Goal: Task Accomplishment & Management: Complete application form

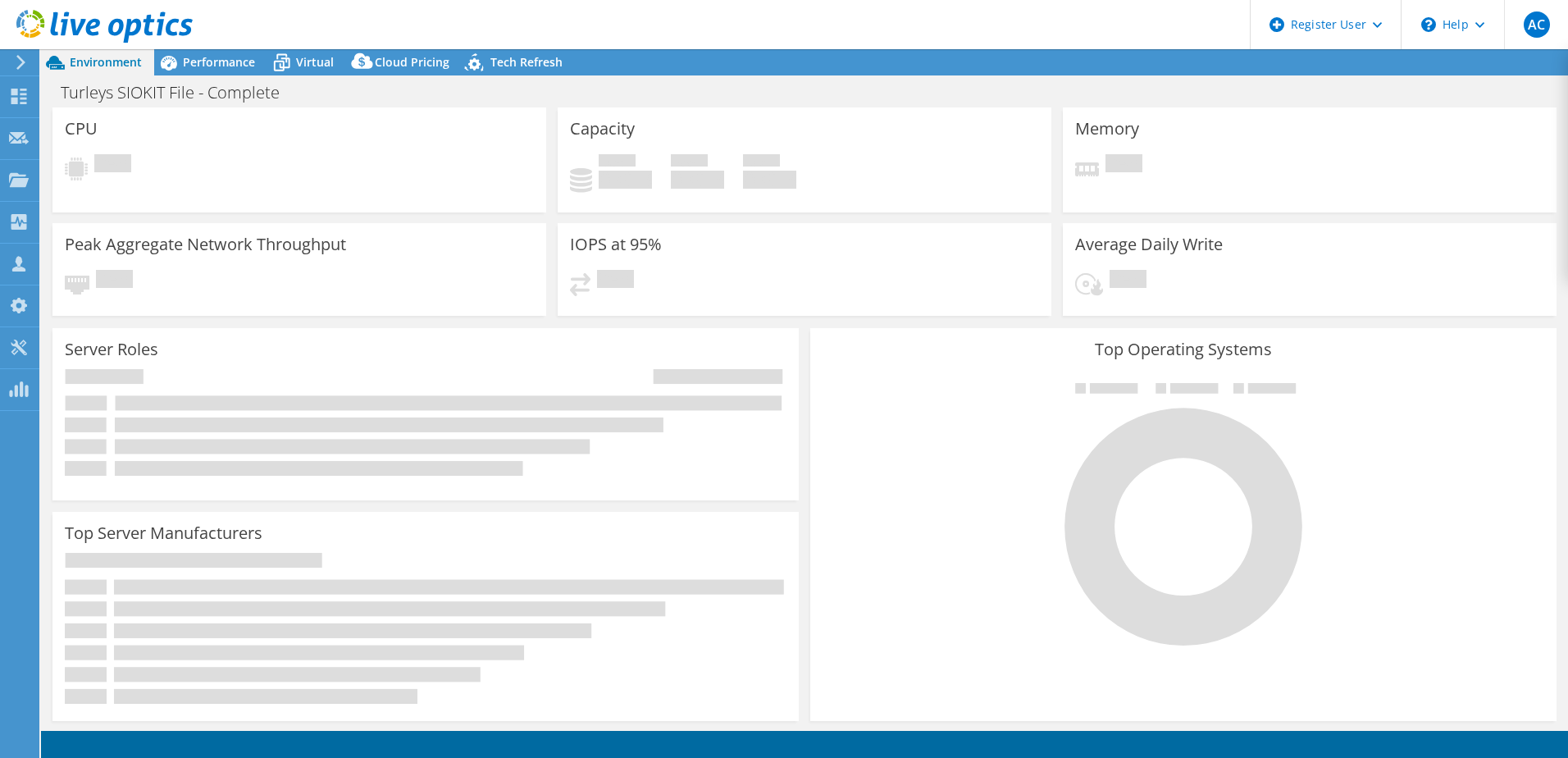
select select "USD"
select select "EULondon"
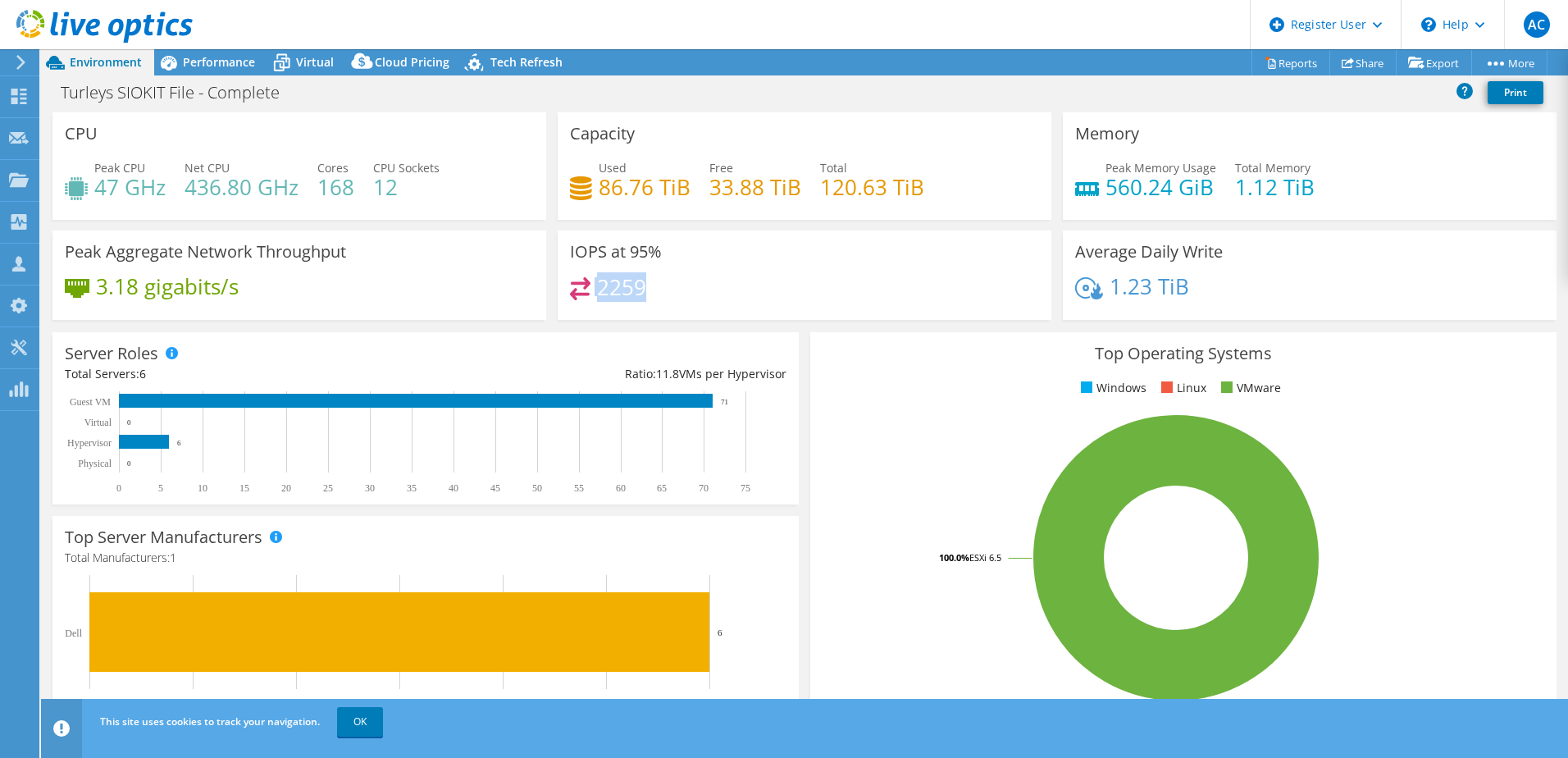
drag, startPoint x: 654, startPoint y: 279, endPoint x: 549, endPoint y: 287, distance: 105.3
click at [552, 287] on div "IOPS at 95% 2259" at bounding box center [804, 275] width 505 height 90
drag, startPoint x: 549, startPoint y: 287, endPoint x: 563, endPoint y: 325, distance: 40.5
click at [563, 326] on div "Server Roles Physical Servers represent bare metal servers that were targets of…" at bounding box center [425, 418] width 758 height 184
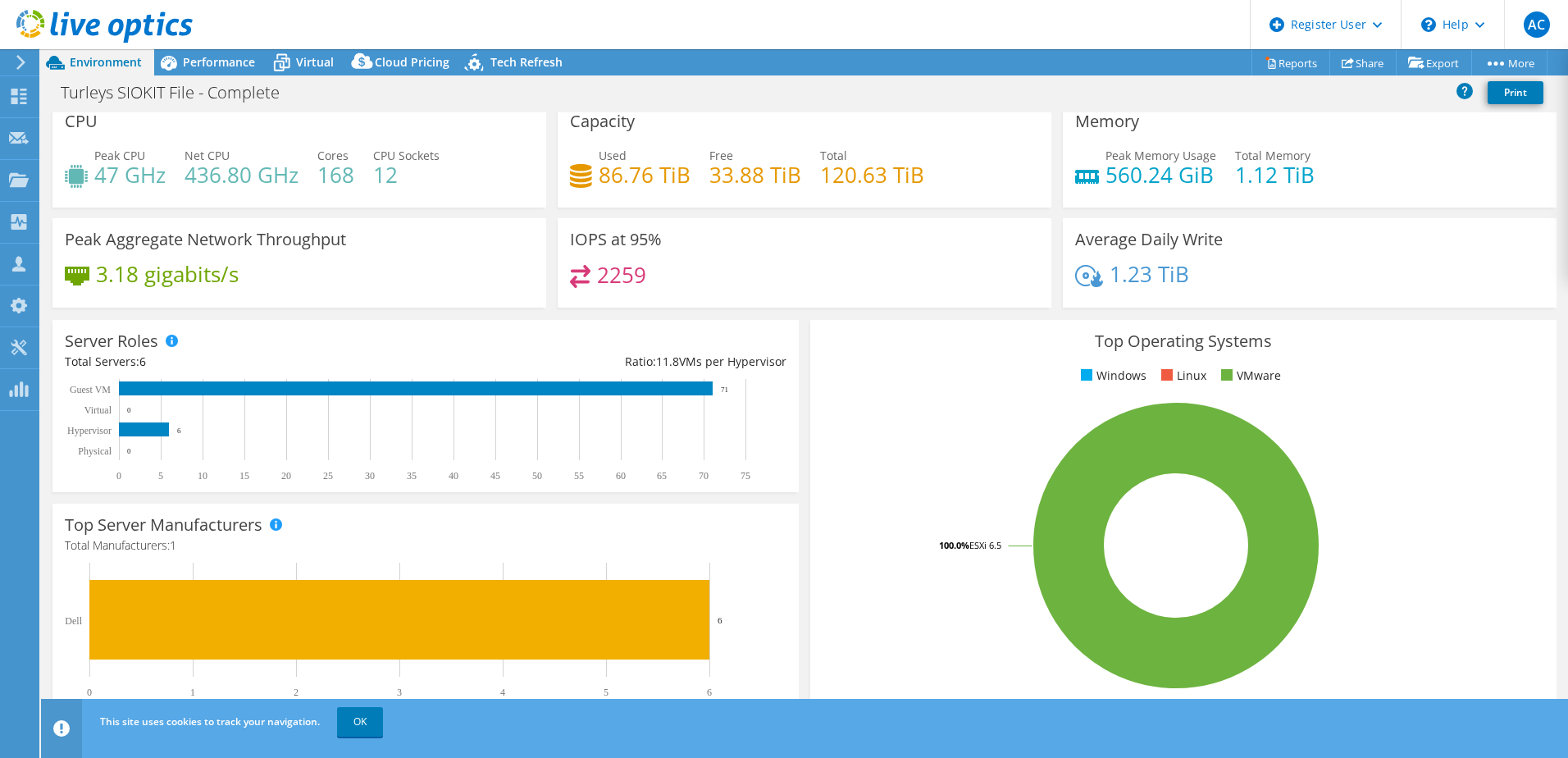
scroll to position [1, 0]
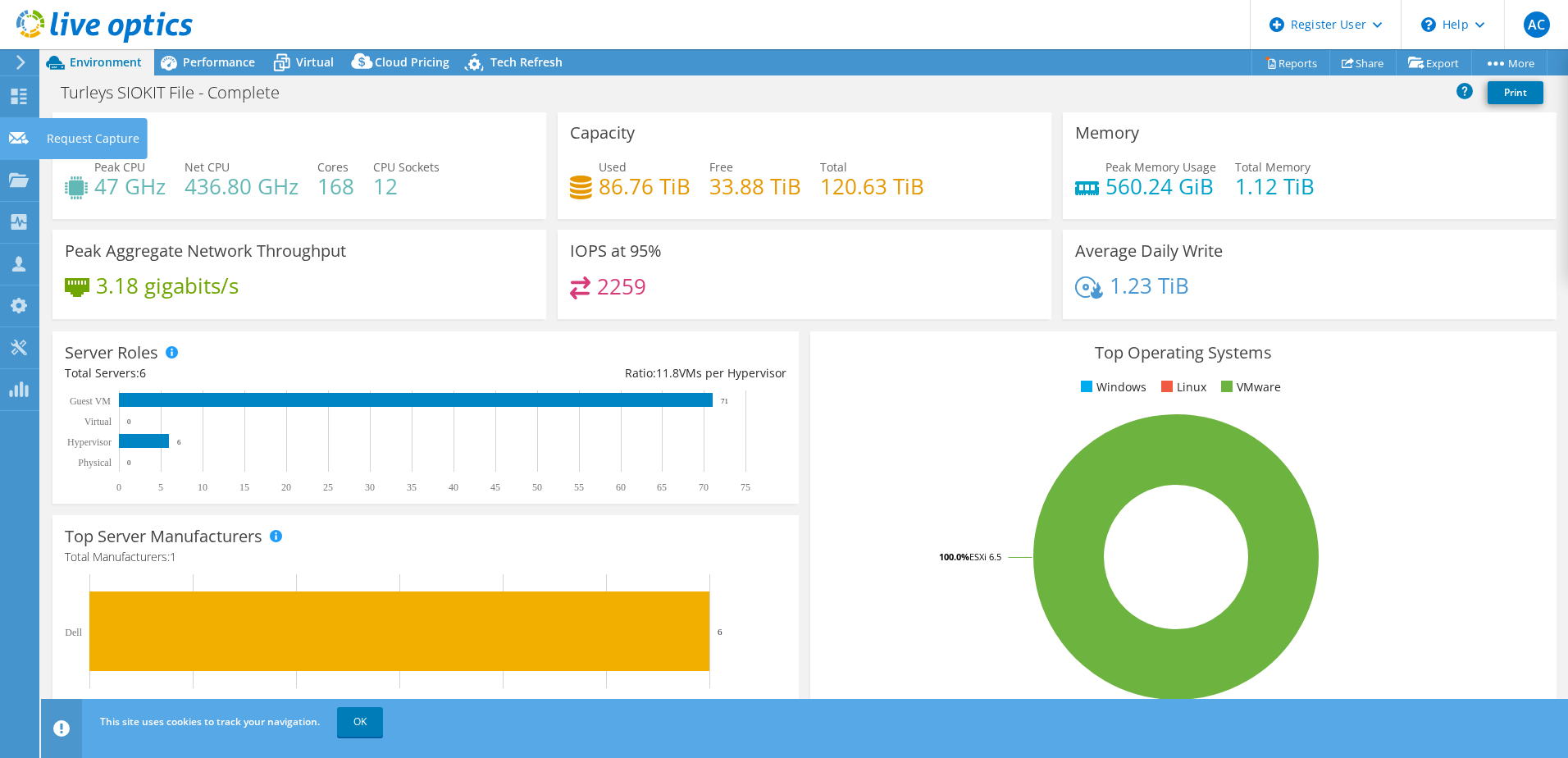
click at [62, 140] on div "Request Capture" at bounding box center [93, 139] width 109 height 41
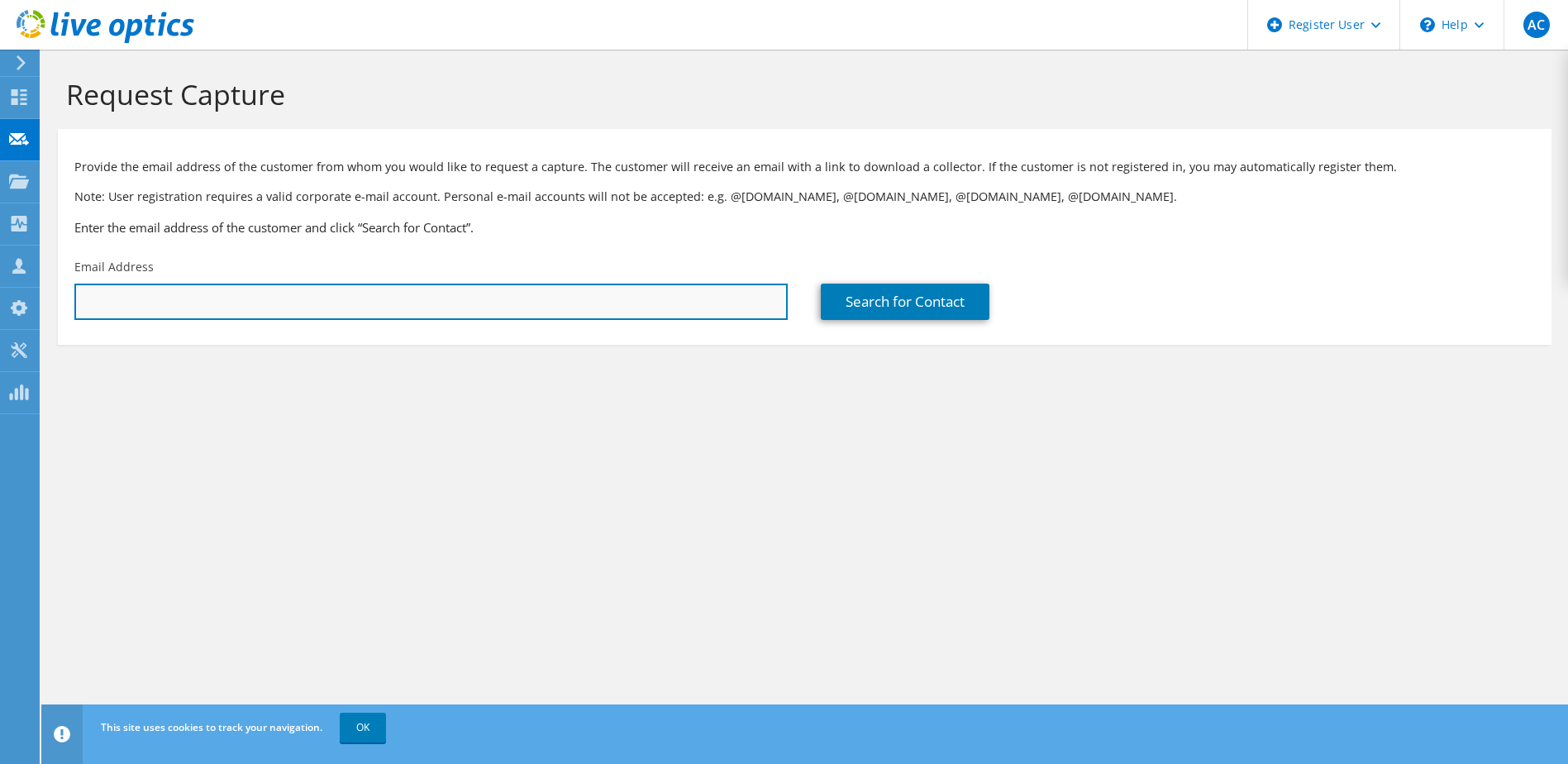
click at [152, 310] on input "text" at bounding box center [431, 301] width 714 height 36
click at [628, 309] on input "text" at bounding box center [431, 301] width 714 height 36
paste input "crecoules@h2air.fr"
type input "crecoules@h2air.fr"
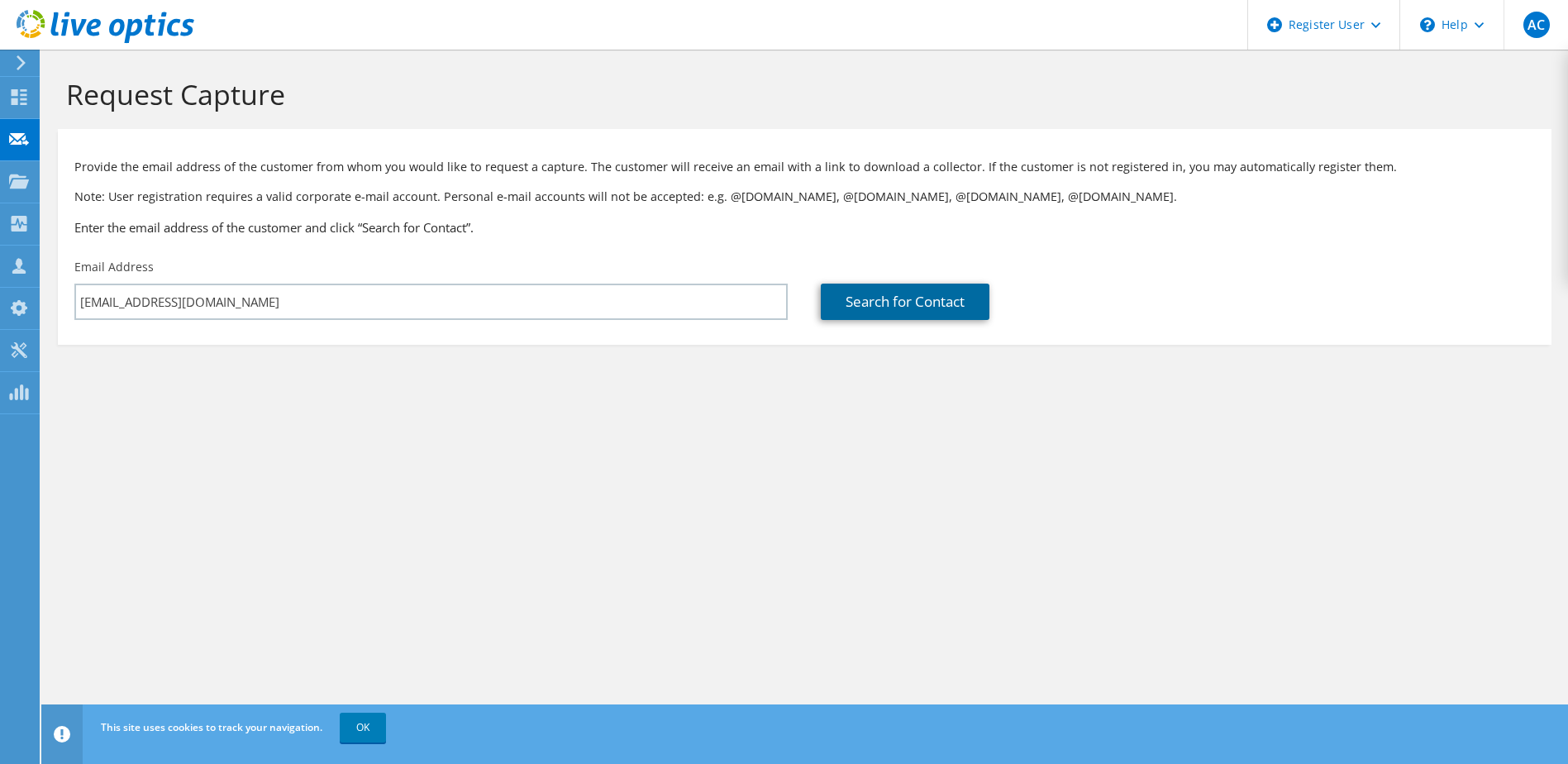
click at [854, 317] on link "Search for Contact" at bounding box center [905, 301] width 169 height 36
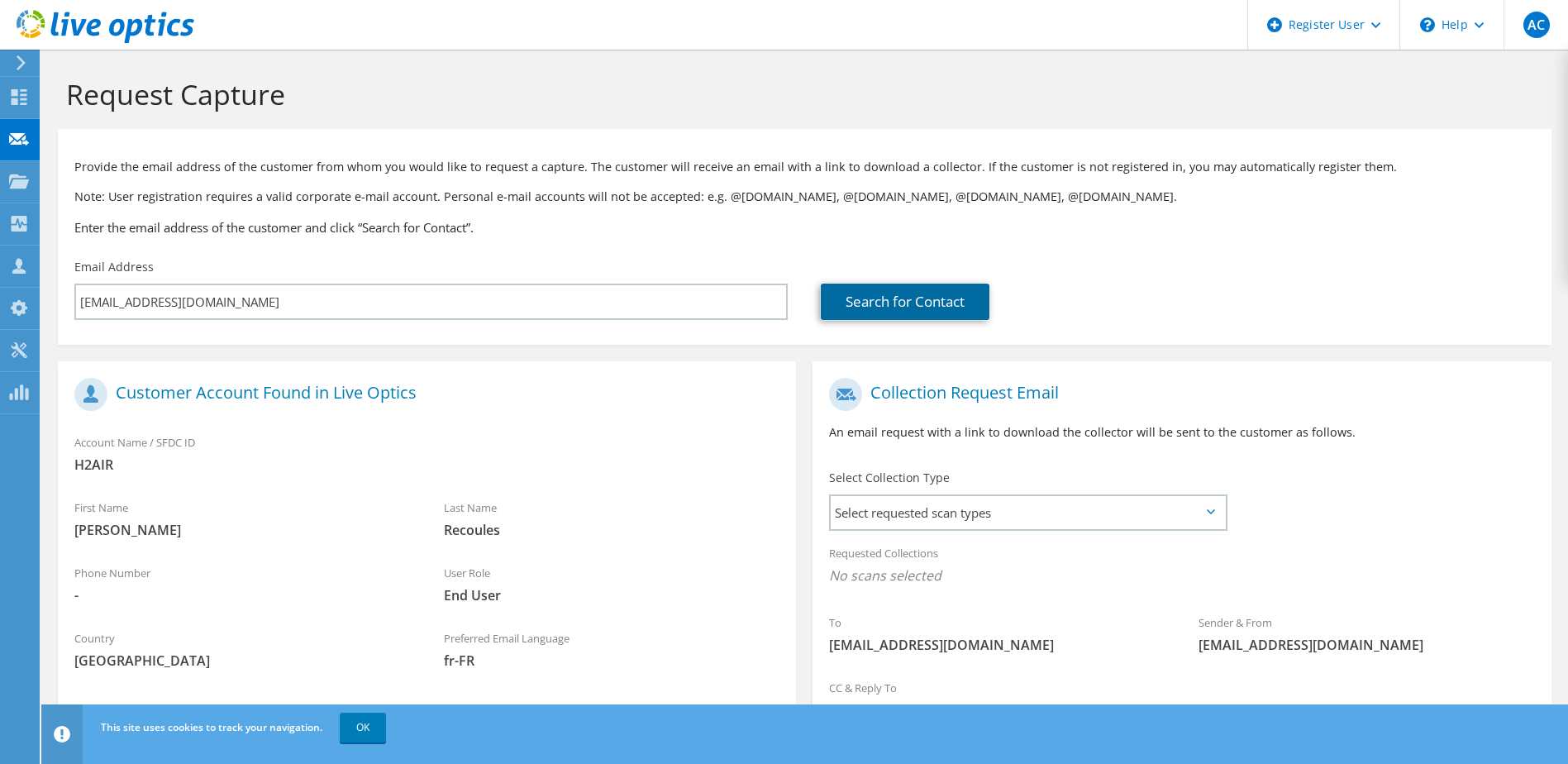
scroll to position [141, 0]
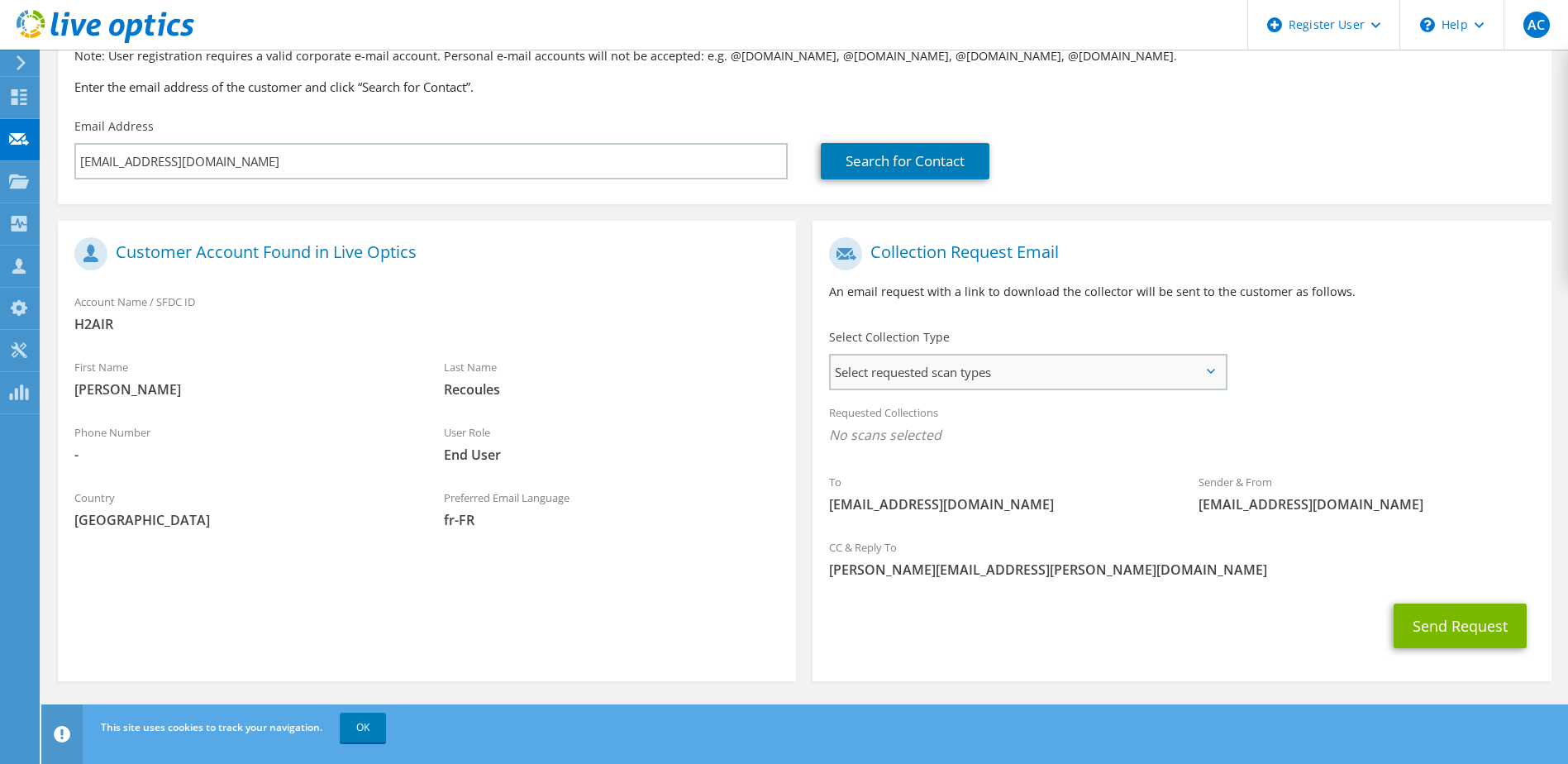
click at [960, 361] on span "Select requested scan types" at bounding box center [1027, 372] width 393 height 33
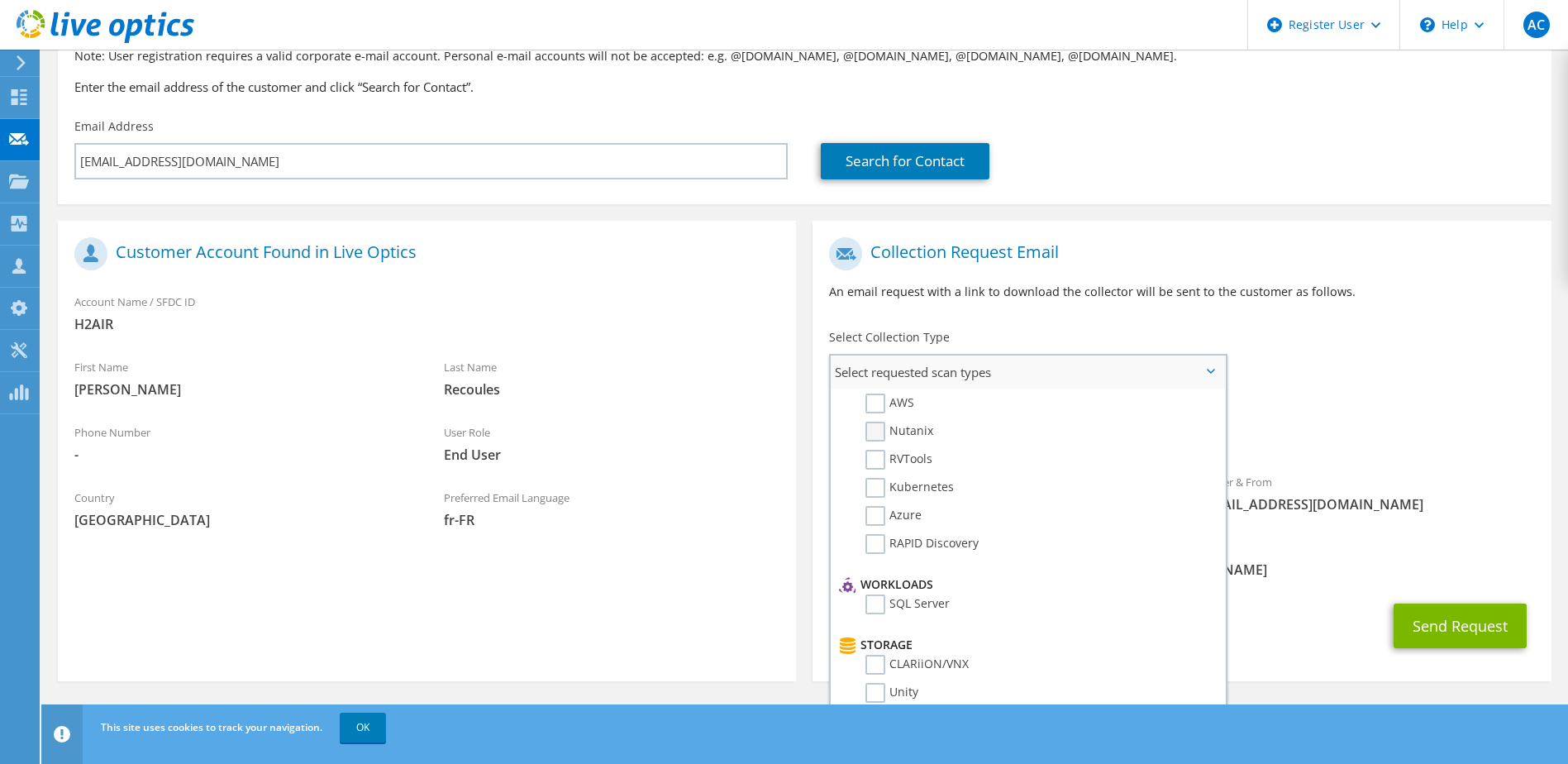
scroll to position [0, 0]
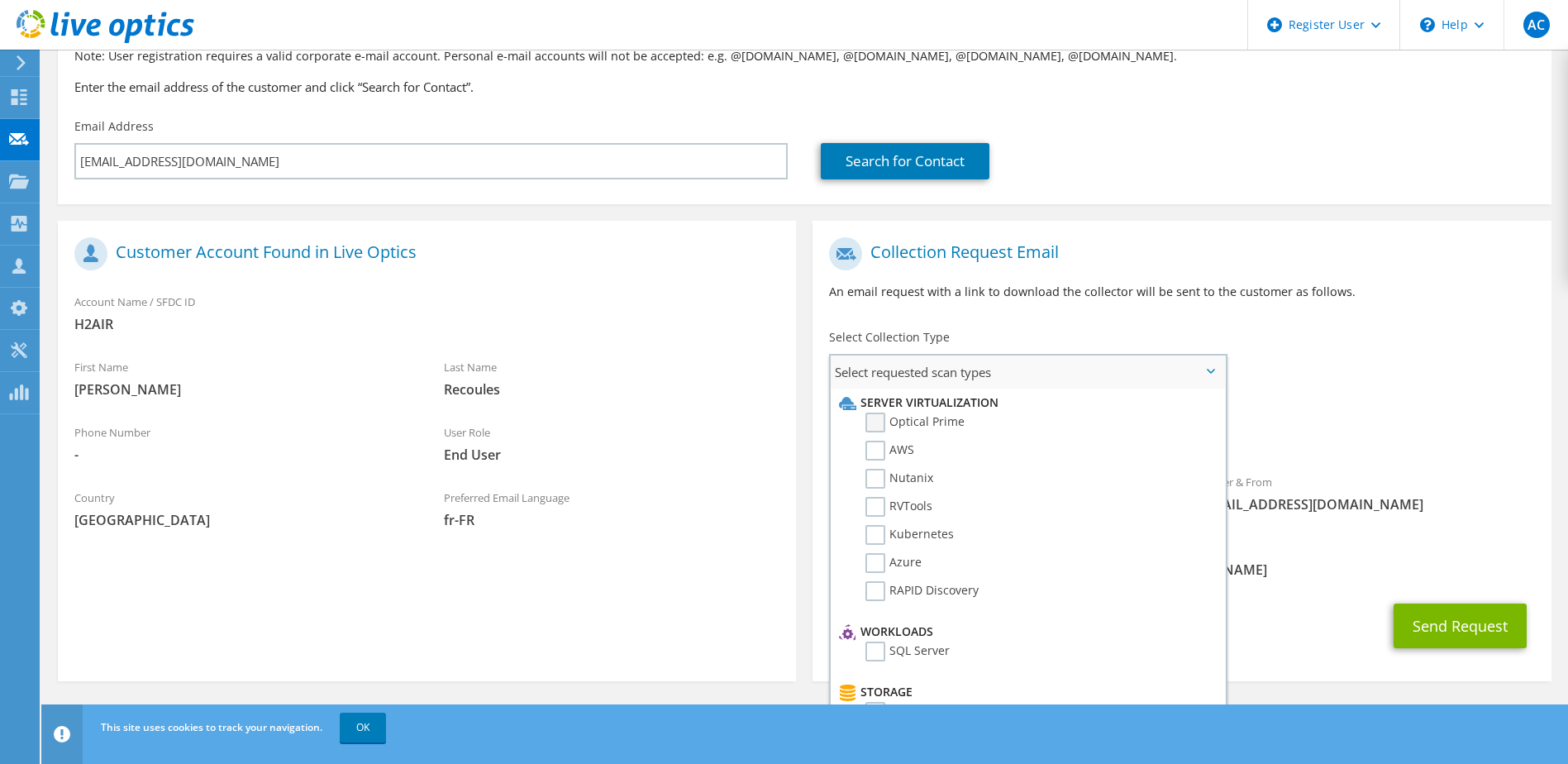
click at [906, 422] on label "Optical Prime" at bounding box center [915, 422] width 99 height 20
click at [0, 0] on input "Optical Prime" at bounding box center [0, 0] width 0 height 0
click at [1122, 323] on div "Select Collection Type Select requested scan types Server Virtualization Optica…" at bounding box center [1027, 358] width 430 height 74
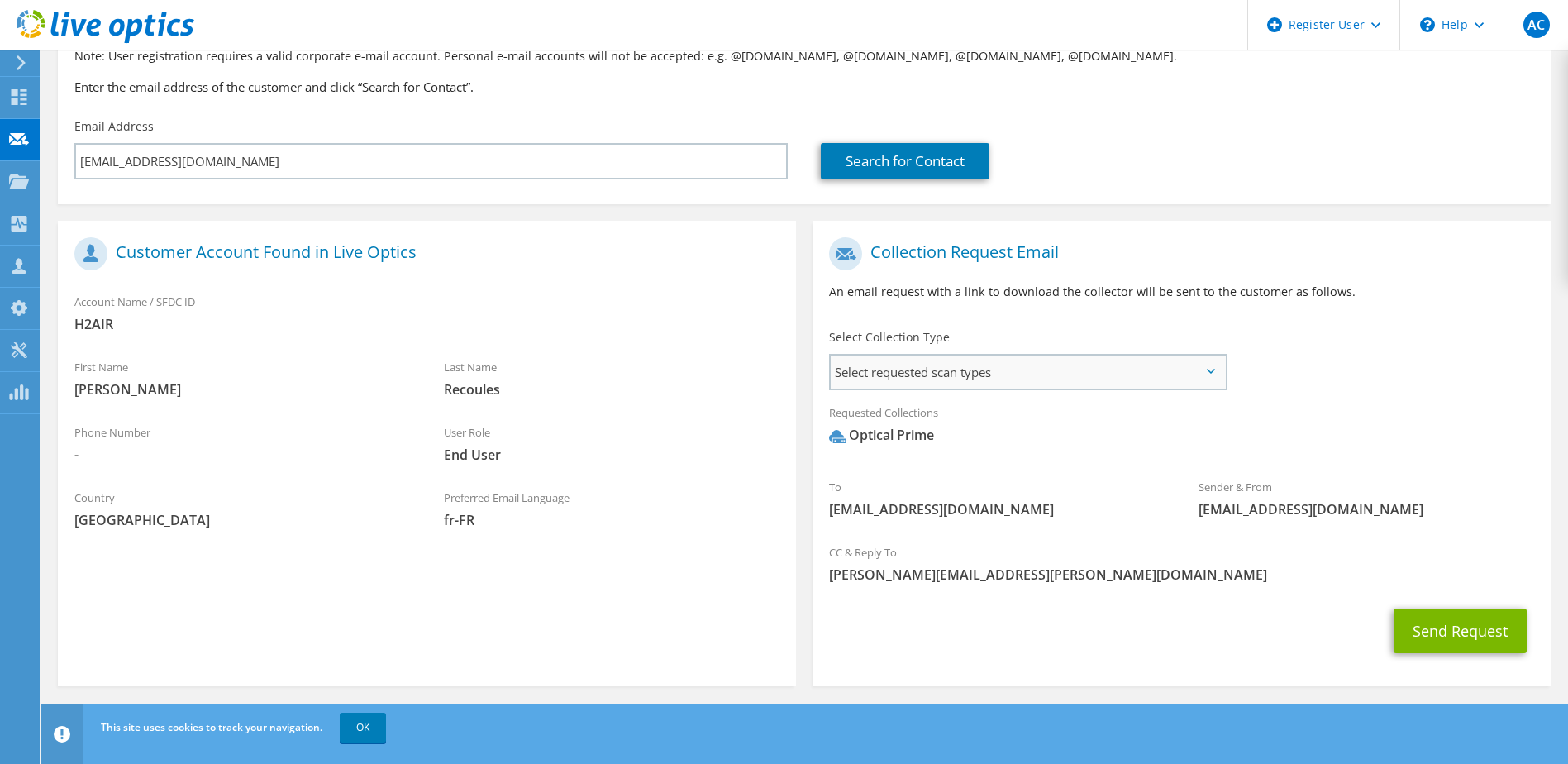
click at [1012, 384] on span "Select requested scan types" at bounding box center [1027, 372] width 393 height 33
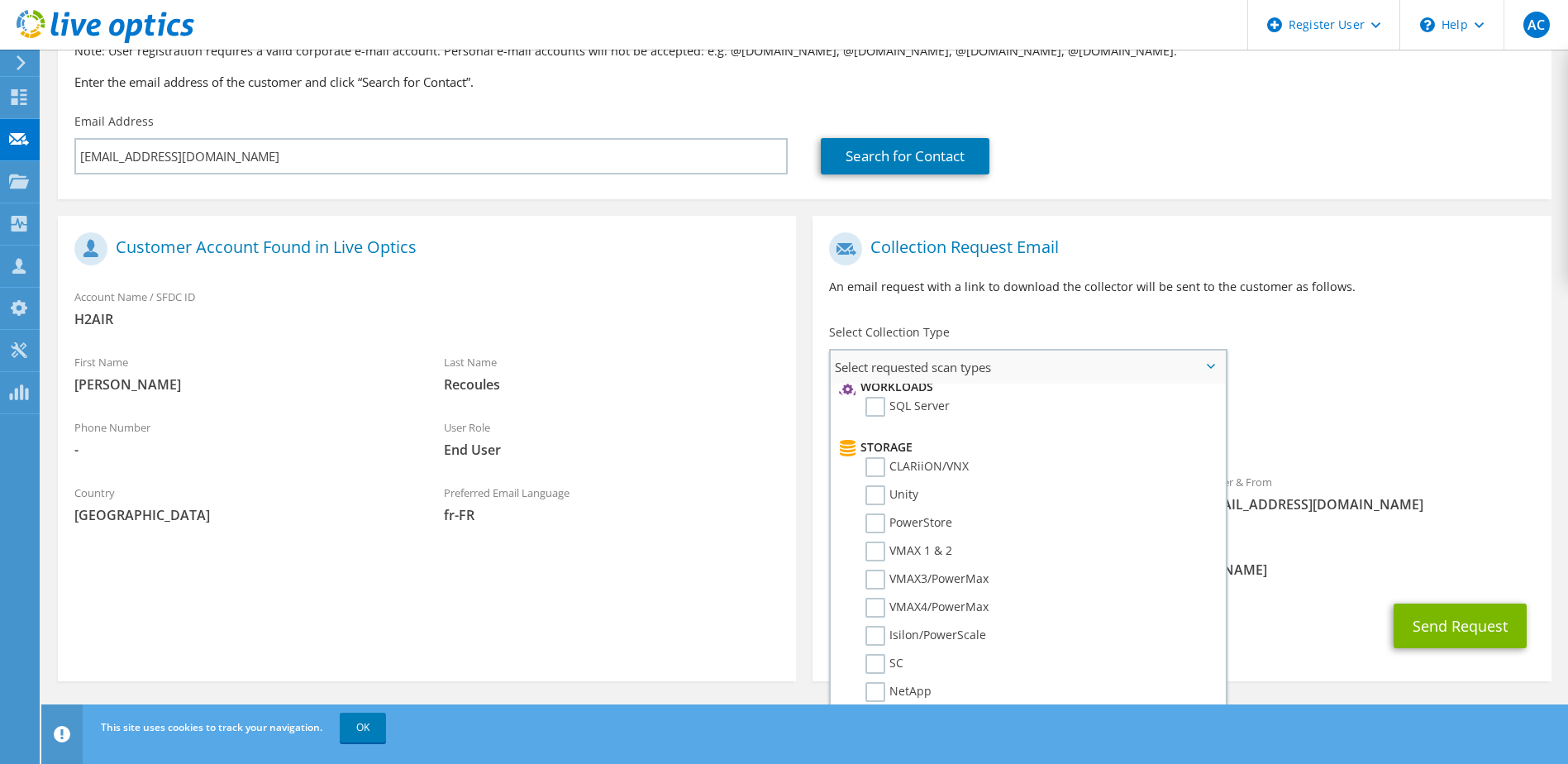
scroll to position [239, 0]
click at [1308, 362] on div "To crecoules@h2air.fr Sender & From liveoptics@liveoptics.com" at bounding box center [1181, 377] width 738 height 305
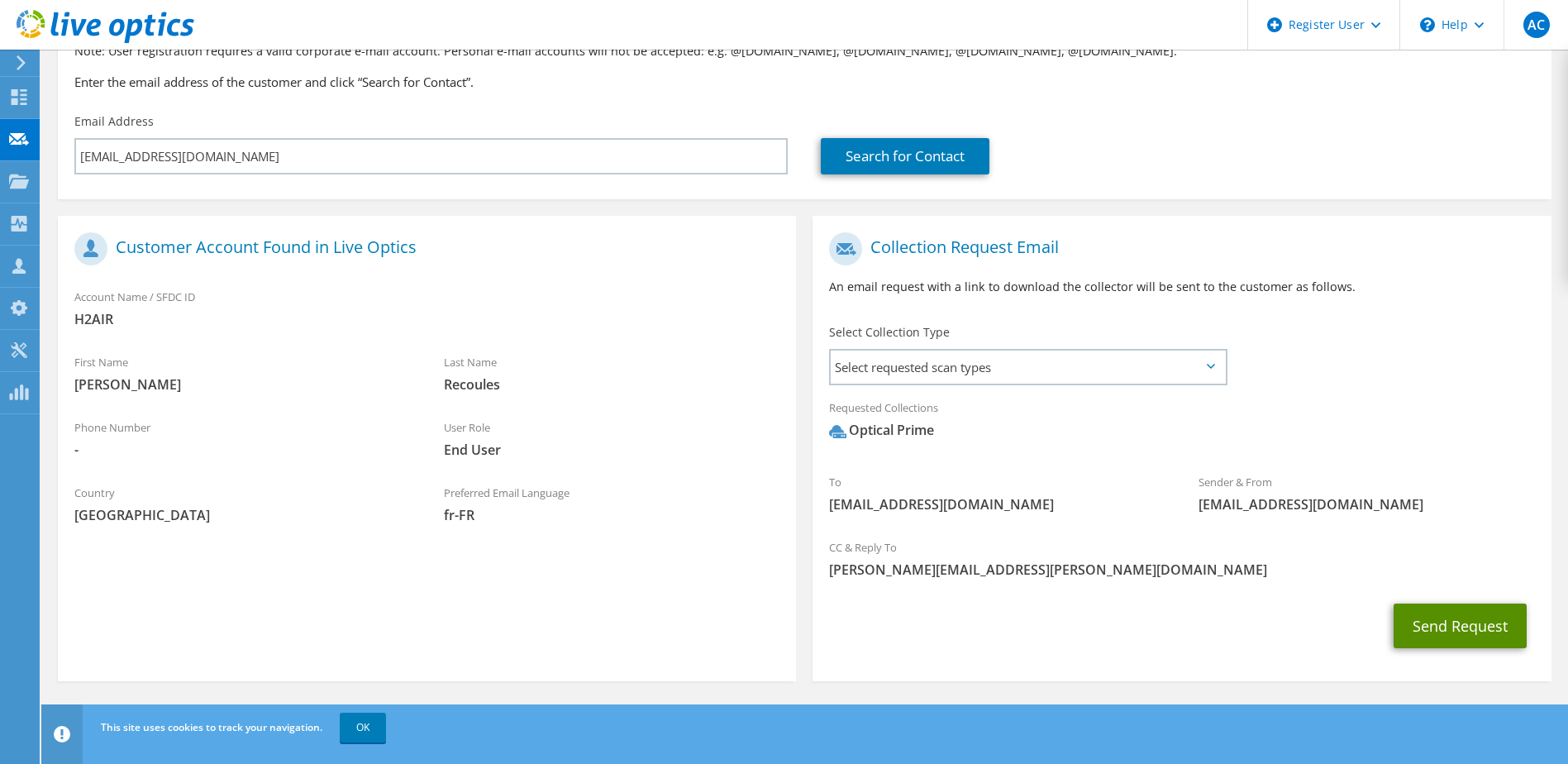
click at [1436, 629] on button "Send Request" at bounding box center [1460, 626] width 133 height 45
